Goal: Check status: Check status

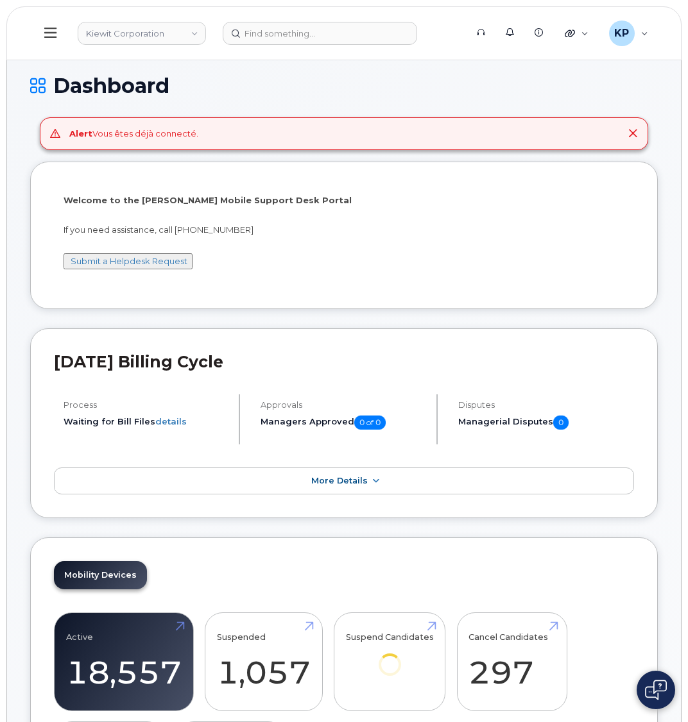
click at [49, 41] on button at bounding box center [50, 33] width 41 height 37
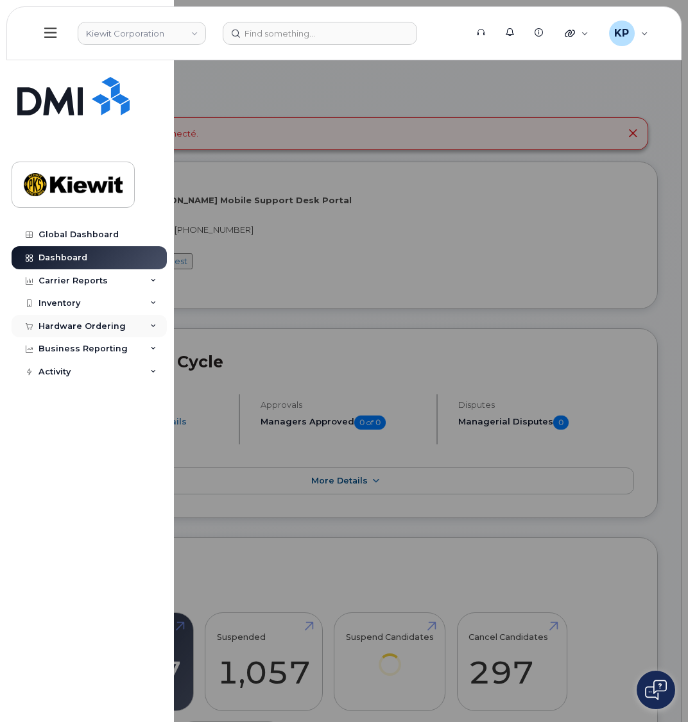
click at [96, 333] on div "Hardware Ordering" at bounding box center [89, 326] width 155 height 23
click at [81, 379] on link "Orders" at bounding box center [100, 375] width 133 height 24
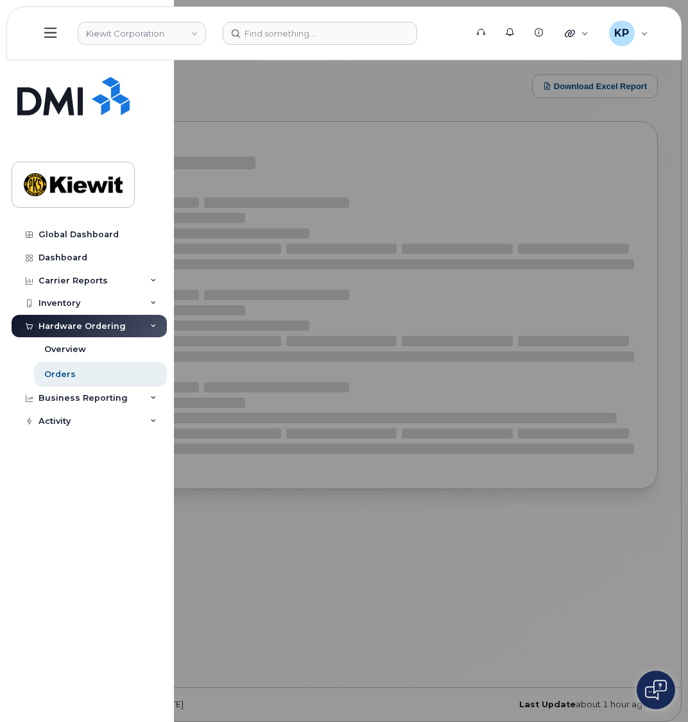
click at [320, 99] on div at bounding box center [344, 361] width 688 height 722
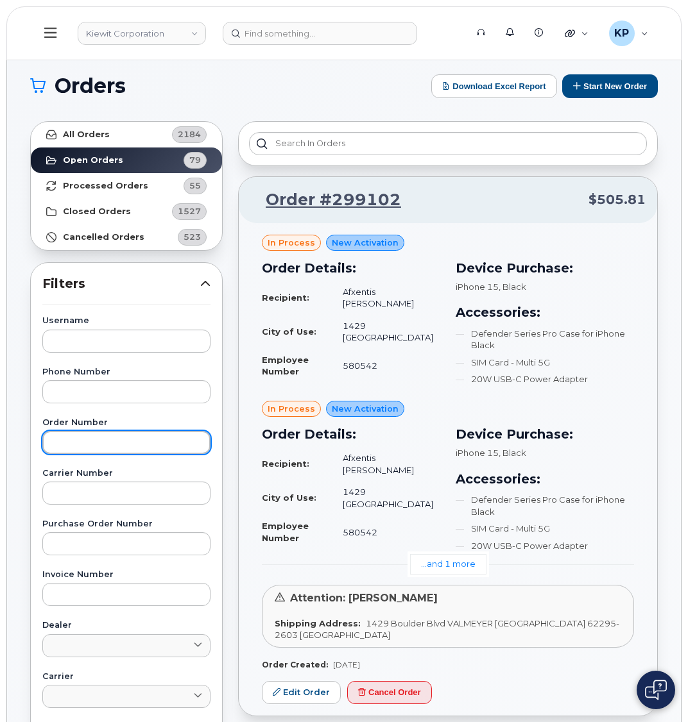
click at [76, 448] on input "text" at bounding box center [126, 442] width 168 height 23
paste input "298832"
type input "298832"
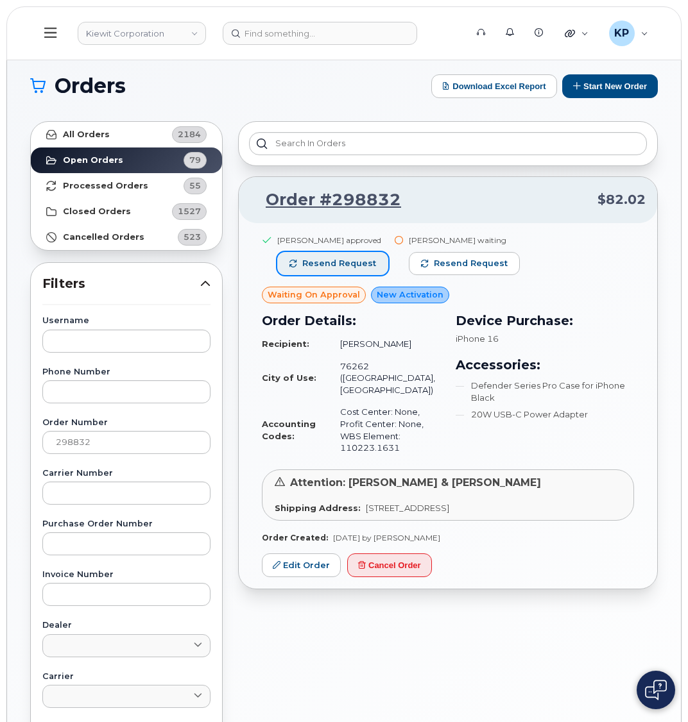
click at [337, 266] on span "Resend request" at bounding box center [339, 264] width 74 height 12
click at [443, 271] on button "Resend request" at bounding box center [464, 263] width 111 height 23
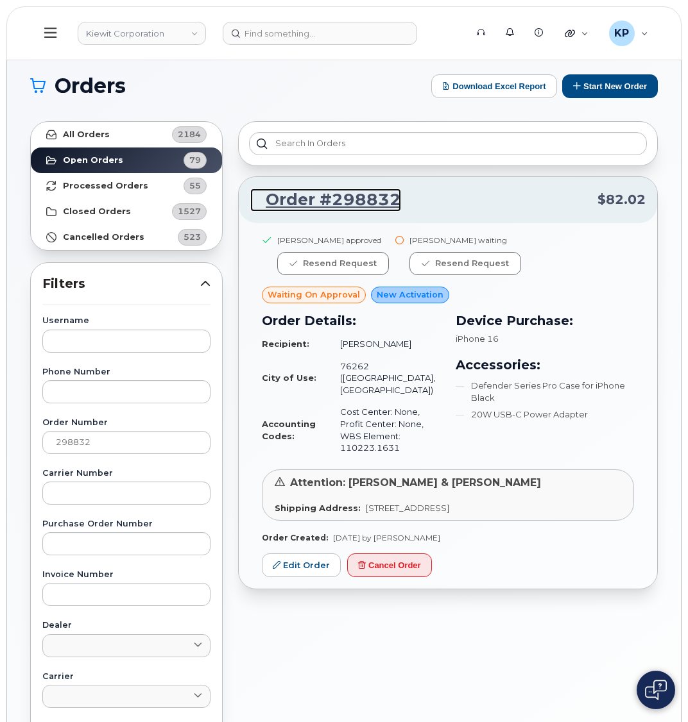
click at [360, 200] on link "Order #298832" at bounding box center [325, 200] width 151 height 23
click at [409, 239] on div "Carey Hall waiting" at bounding box center [465, 240] width 112 height 11
click at [318, 189] on link "Order #298832" at bounding box center [325, 200] width 151 height 23
